Goal: Find specific fact: Find specific fact

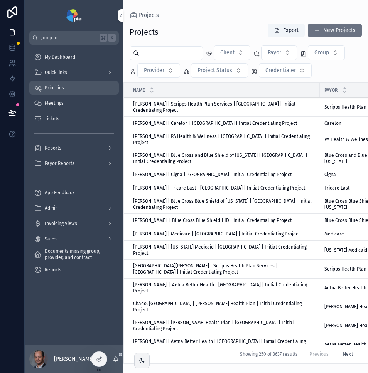
click at [62, 84] on div "Priorities" at bounding box center [74, 88] width 80 height 12
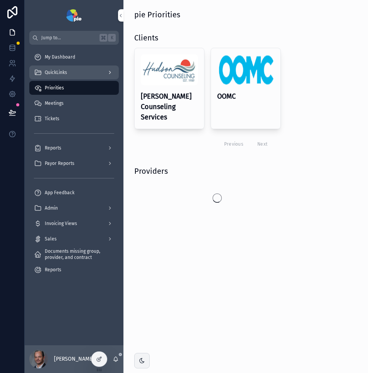
click at [83, 69] on div "QuickLinks" at bounding box center [74, 72] width 80 height 12
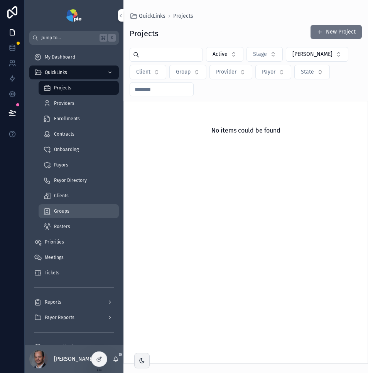
click at [64, 211] on span "Groups" at bounding box center [61, 211] width 15 height 6
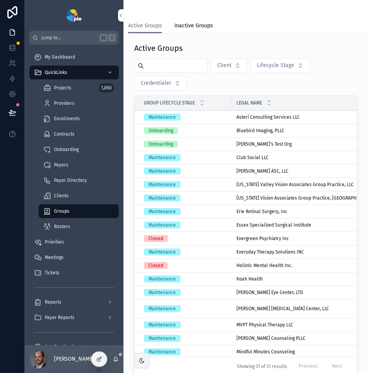
click at [153, 67] on input "scrollable content" at bounding box center [175, 66] width 63 height 11
click at [231, 132] on td "Onboarding" at bounding box center [183, 130] width 97 height 13
click at [248, 130] on span "Bluebird Imaging, PLLC" at bounding box center [260, 131] width 48 height 6
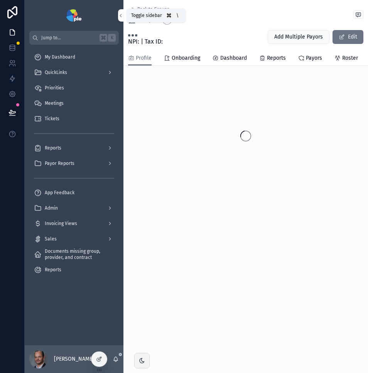
click at [121, 14] on icon "scrollable content" at bounding box center [120, 16] width 5 height 6
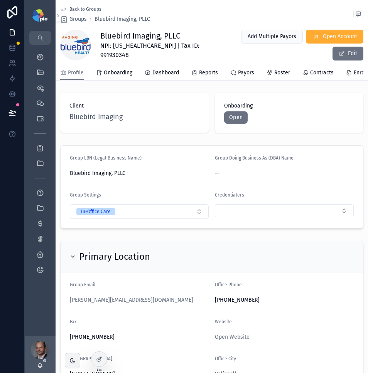
scroll to position [10, 0]
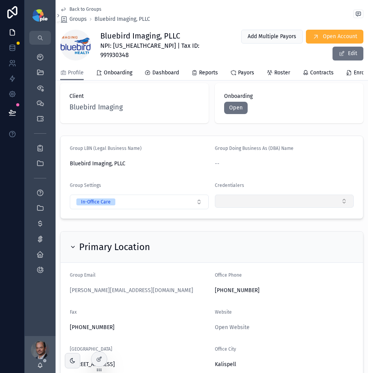
click at [256, 204] on button "Select Button" at bounding box center [284, 201] width 139 height 13
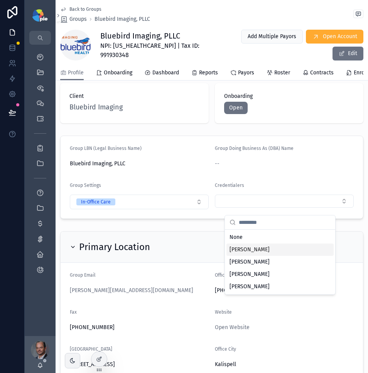
click at [256, 249] on div "Suzie Duke" at bounding box center [279, 250] width 107 height 12
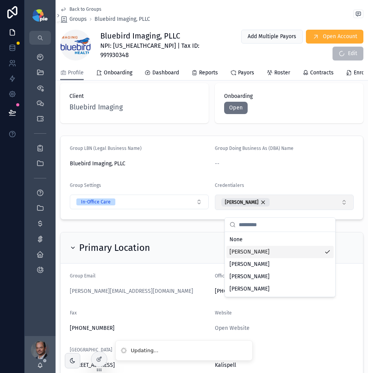
click at [268, 206] on button "Suzie Duke" at bounding box center [284, 202] width 139 height 15
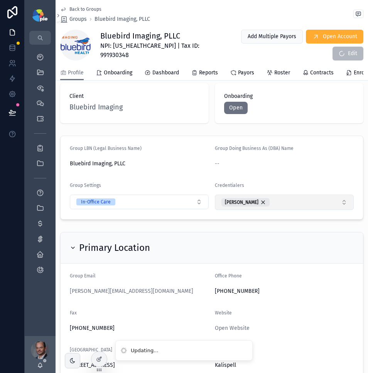
click at [270, 210] on button "Suzie Duke" at bounding box center [284, 202] width 139 height 15
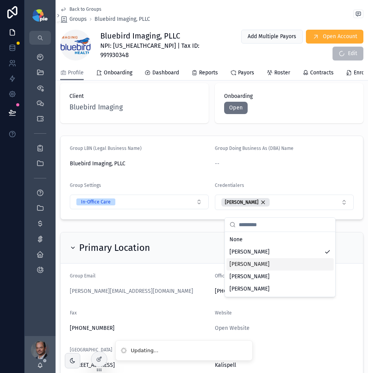
click at [256, 263] on div "[PERSON_NAME]" at bounding box center [279, 264] width 107 height 12
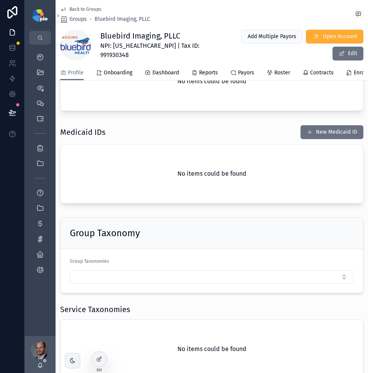
scroll to position [639, 0]
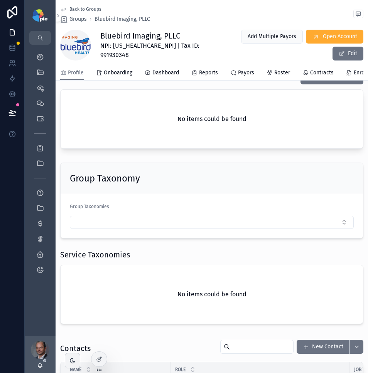
click at [119, 45] on span "NPI: 1285492983 | Tax ID: 991930348" at bounding box center [158, 50] width 116 height 19
copy span "1285492983"
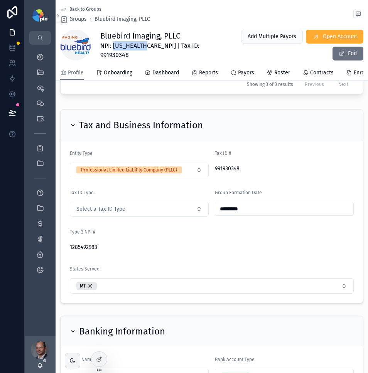
scroll to position [1035, 0]
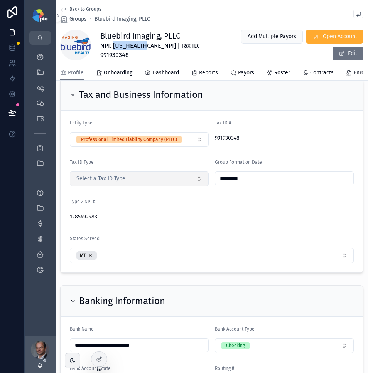
click at [133, 186] on button "Select a Tax ID Type" at bounding box center [139, 179] width 139 height 15
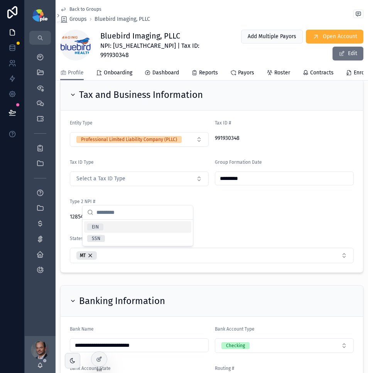
click at [135, 229] on div "EIN" at bounding box center [137, 227] width 107 height 12
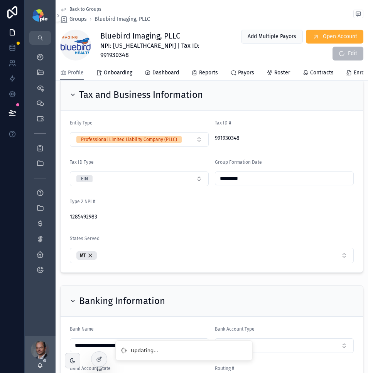
click at [221, 222] on form "Entity Type Professional Limited Liability Company (PLLC) Tax ID # 991930348 Ta…" at bounding box center [212, 192] width 302 height 162
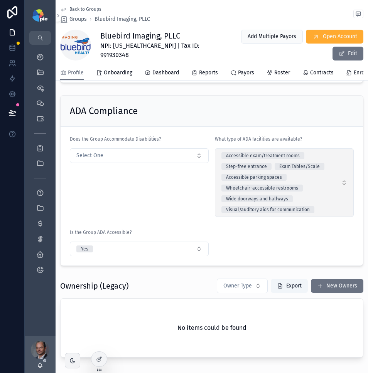
scroll to position [1777, 0]
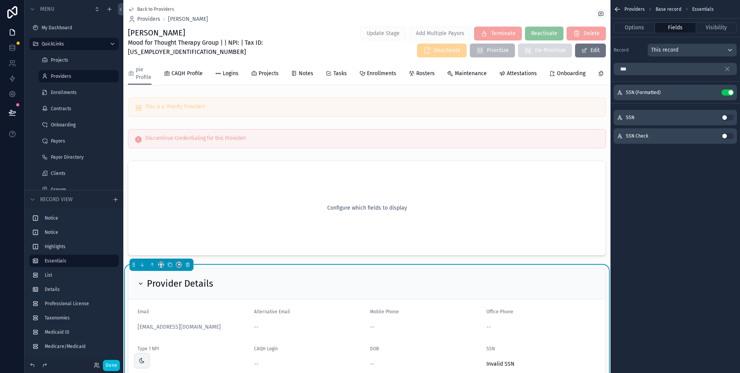
scroll to position [91, 0]
